Goal: Register for event/course

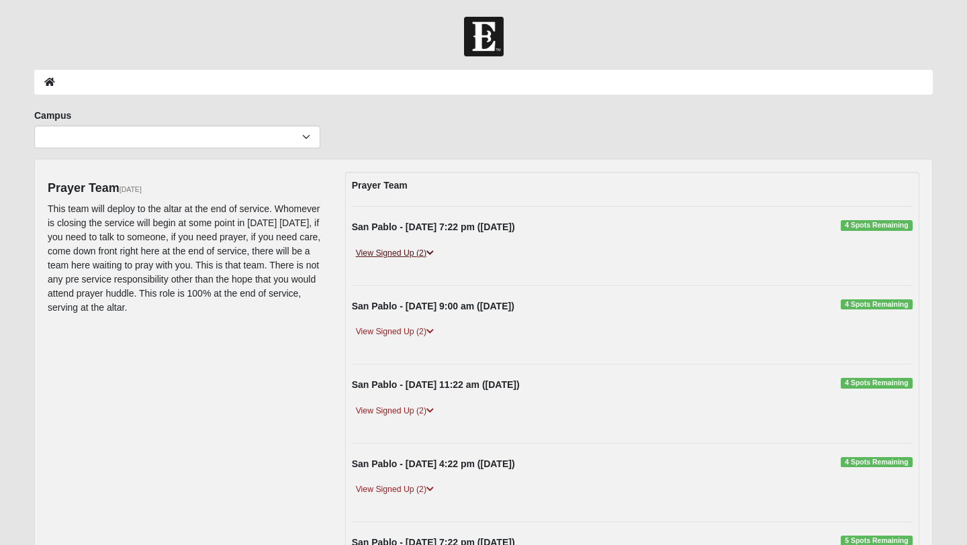
click at [426, 249] on link "View Signed Up (2)" at bounding box center [395, 253] width 86 height 14
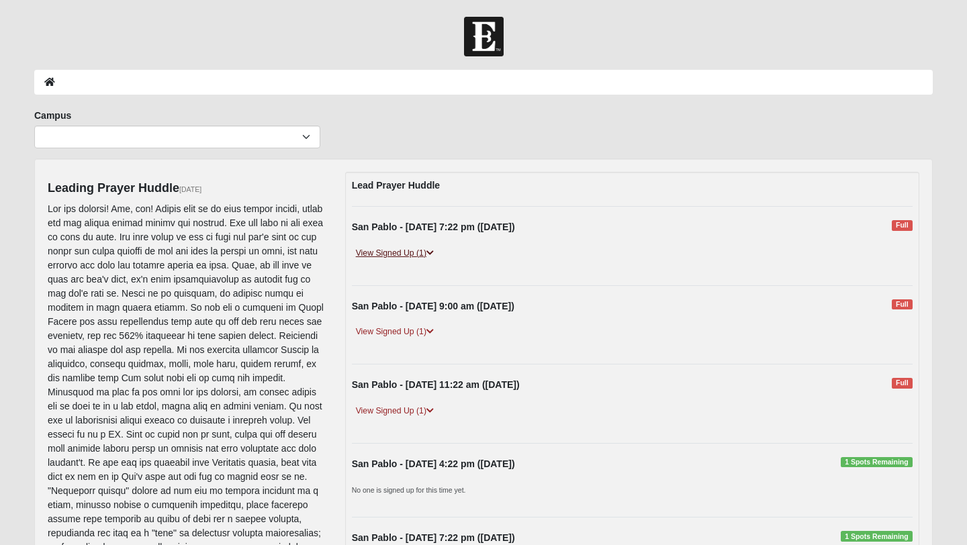
click at [418, 257] on link "View Signed Up (1)" at bounding box center [395, 253] width 86 height 14
